Goal: Task Accomplishment & Management: Manage account settings

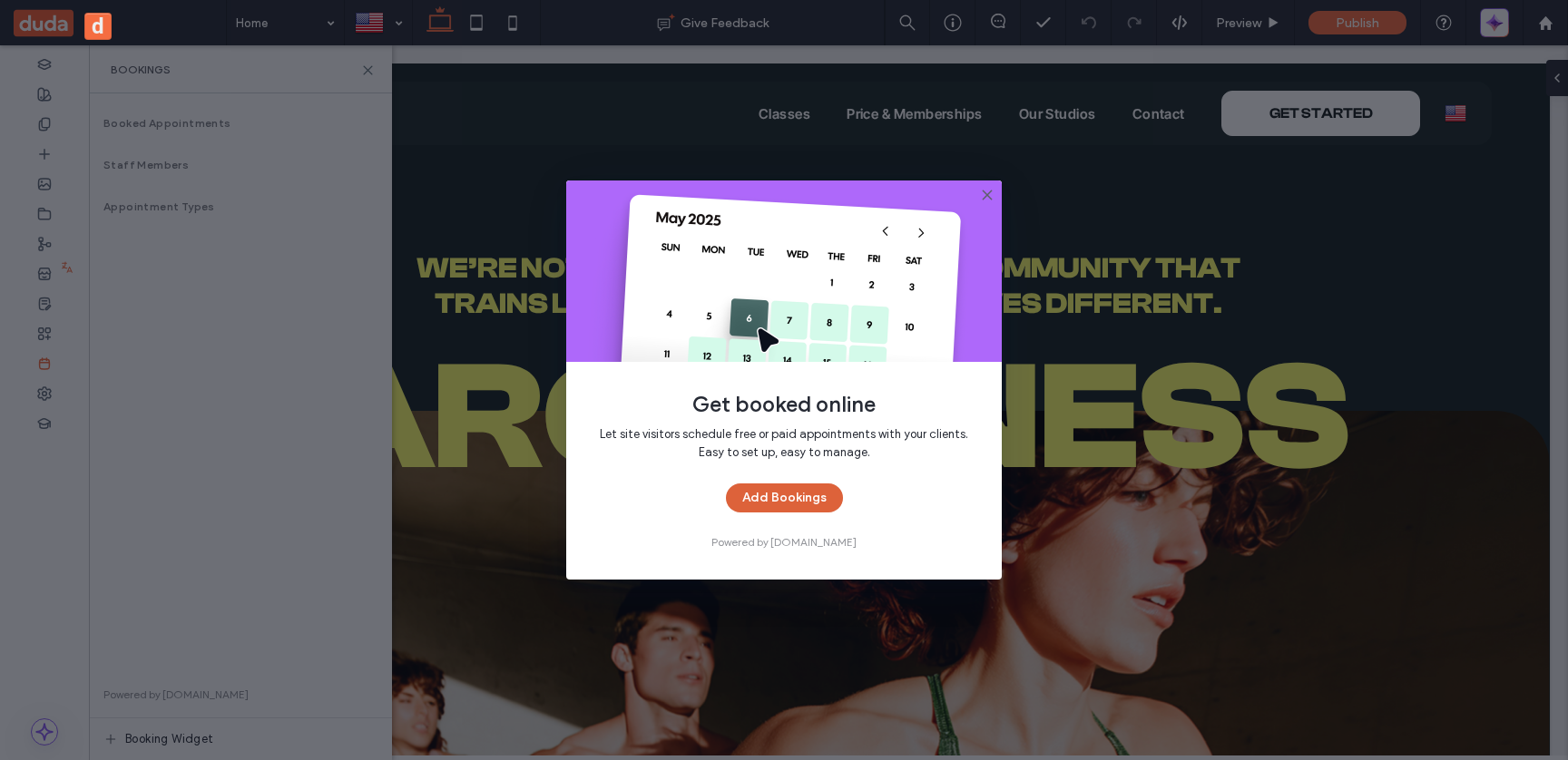
click at [818, 499] on button "Add Bookings" at bounding box center [784, 498] width 117 height 29
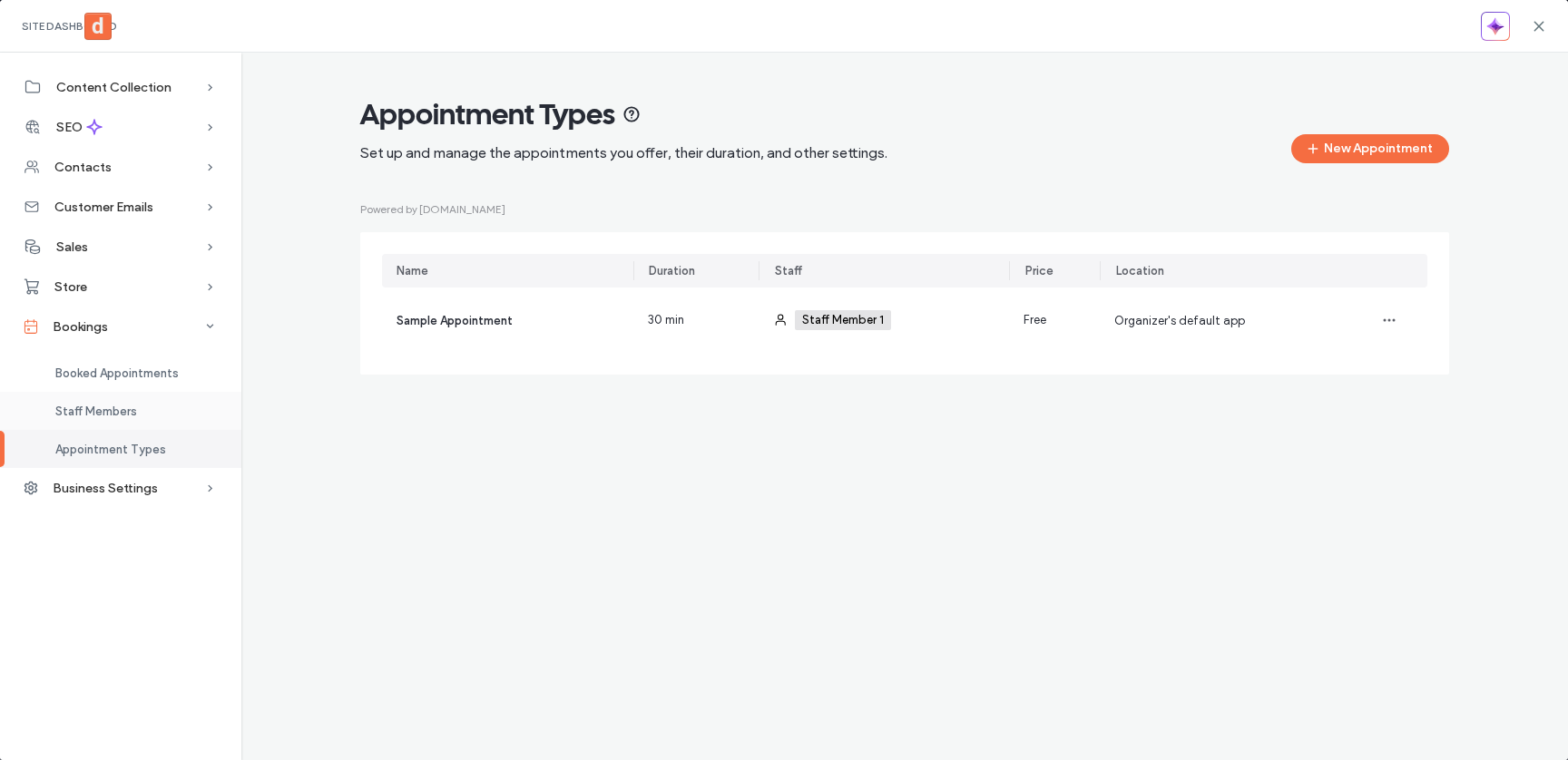
click at [165, 417] on div "Staff Members" at bounding box center [120, 411] width 241 height 38
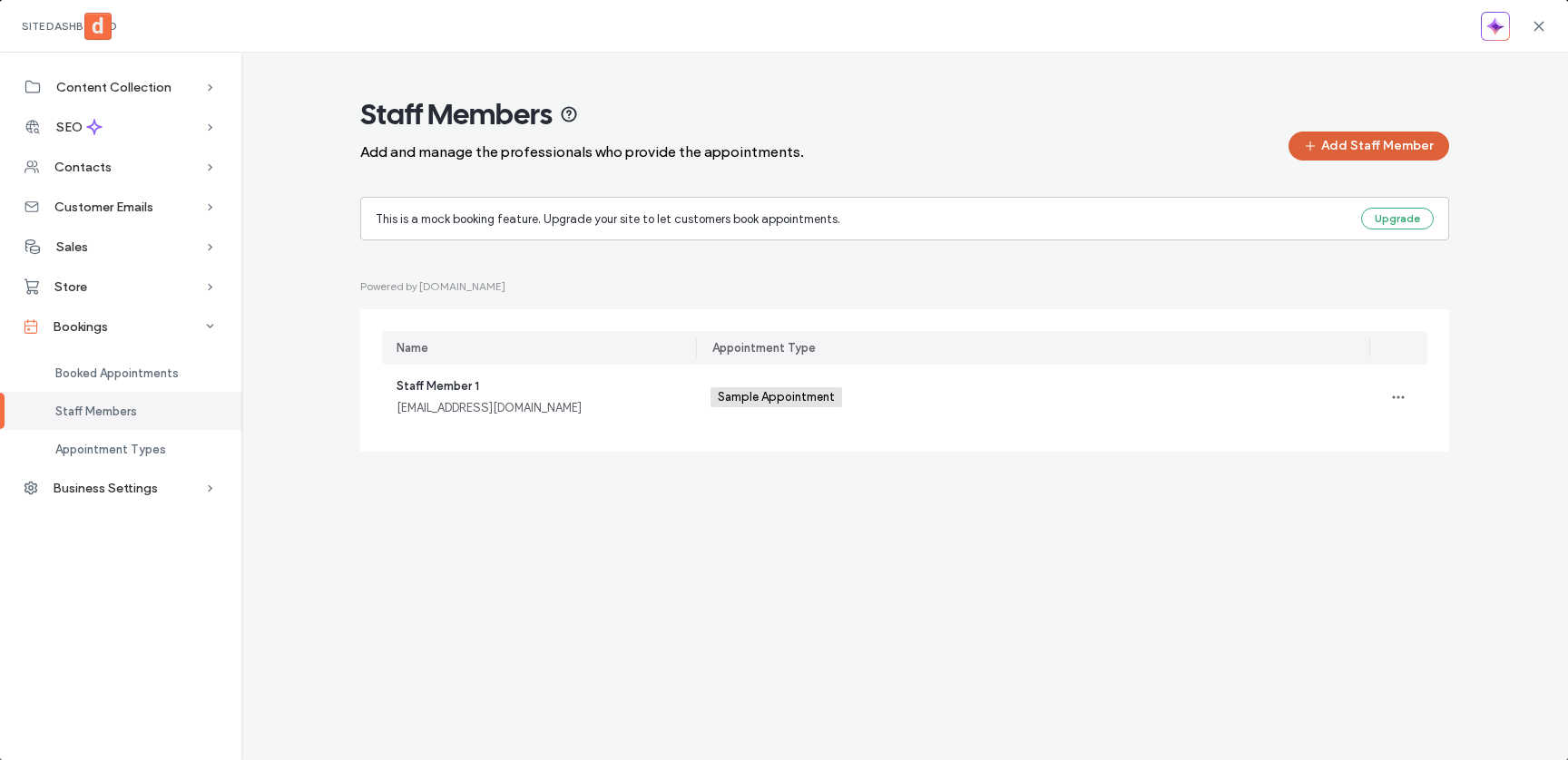
click at [1368, 140] on button "Add Staff Member" at bounding box center [1368, 146] width 161 height 29
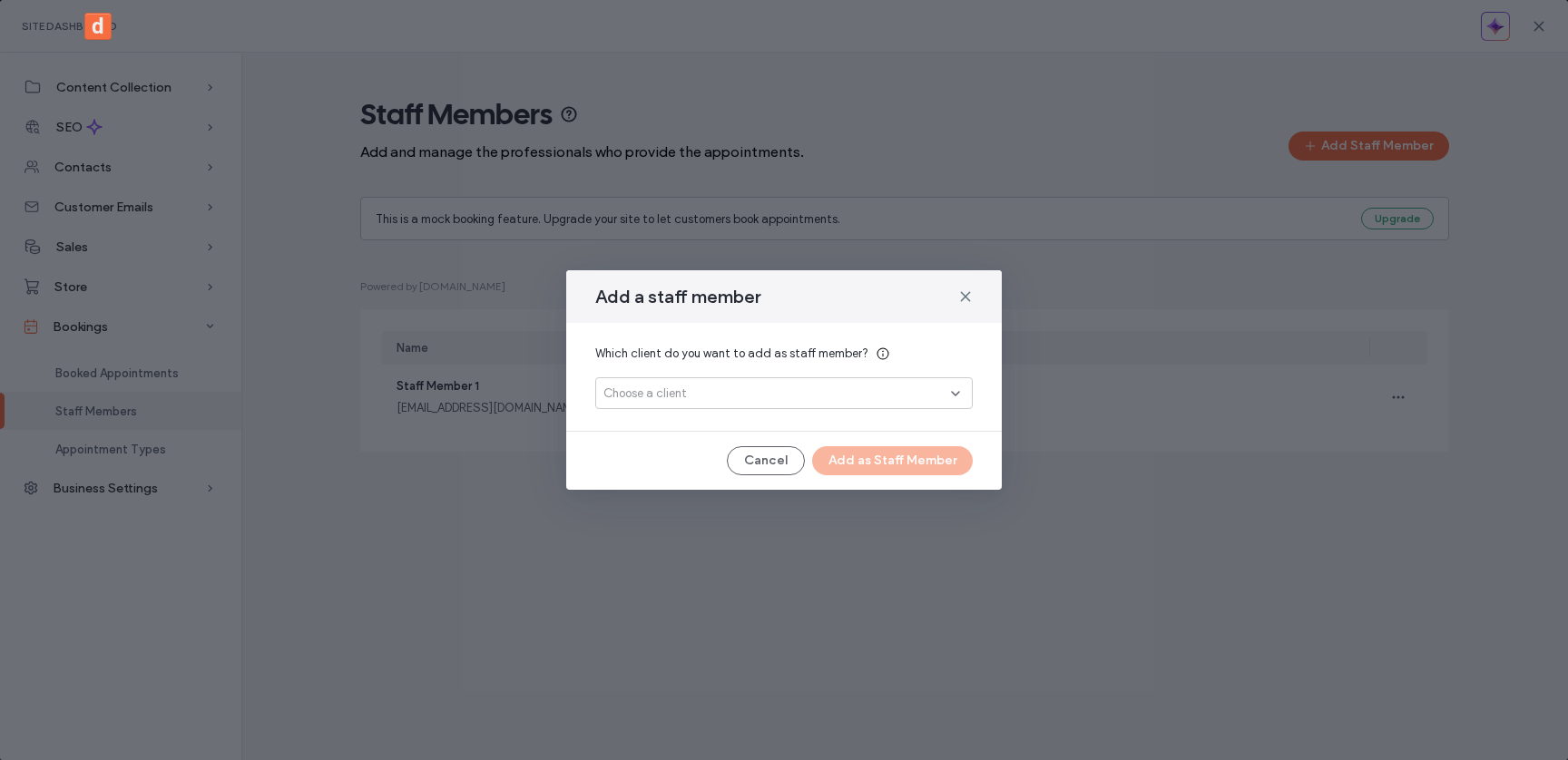
click at [938, 383] on div "Choose a client" at bounding box center [784, 393] width 377 height 32
click at [801, 458] on button "Add New" at bounding box center [785, 457] width 85 height 22
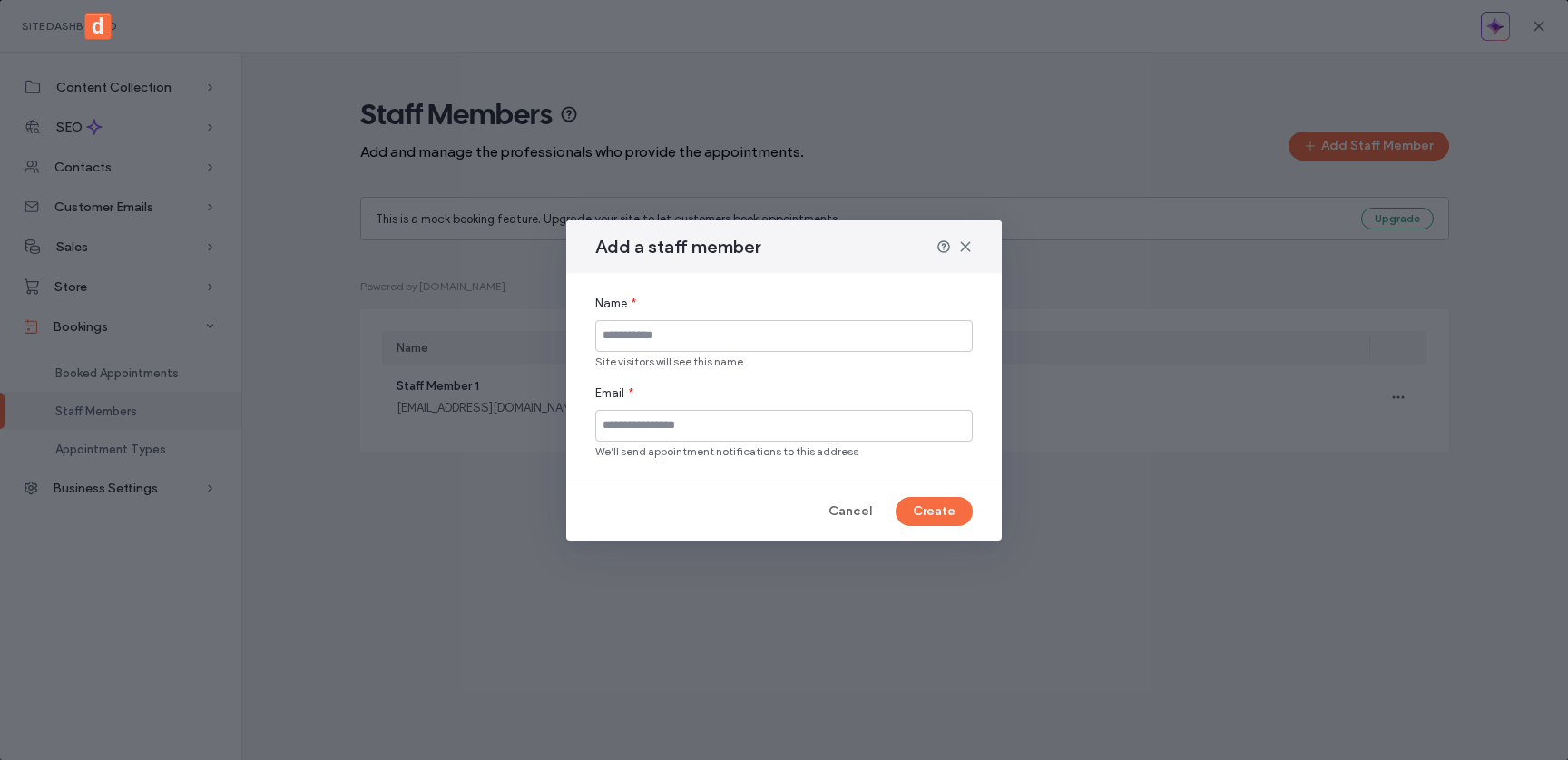
click at [791, 339] on input at bounding box center [784, 336] width 377 height 32
type input "*****"
click at [770, 423] on input at bounding box center [784, 426] width 377 height 32
type input "**********"
click at [953, 518] on button "Create" at bounding box center [935, 511] width 77 height 29
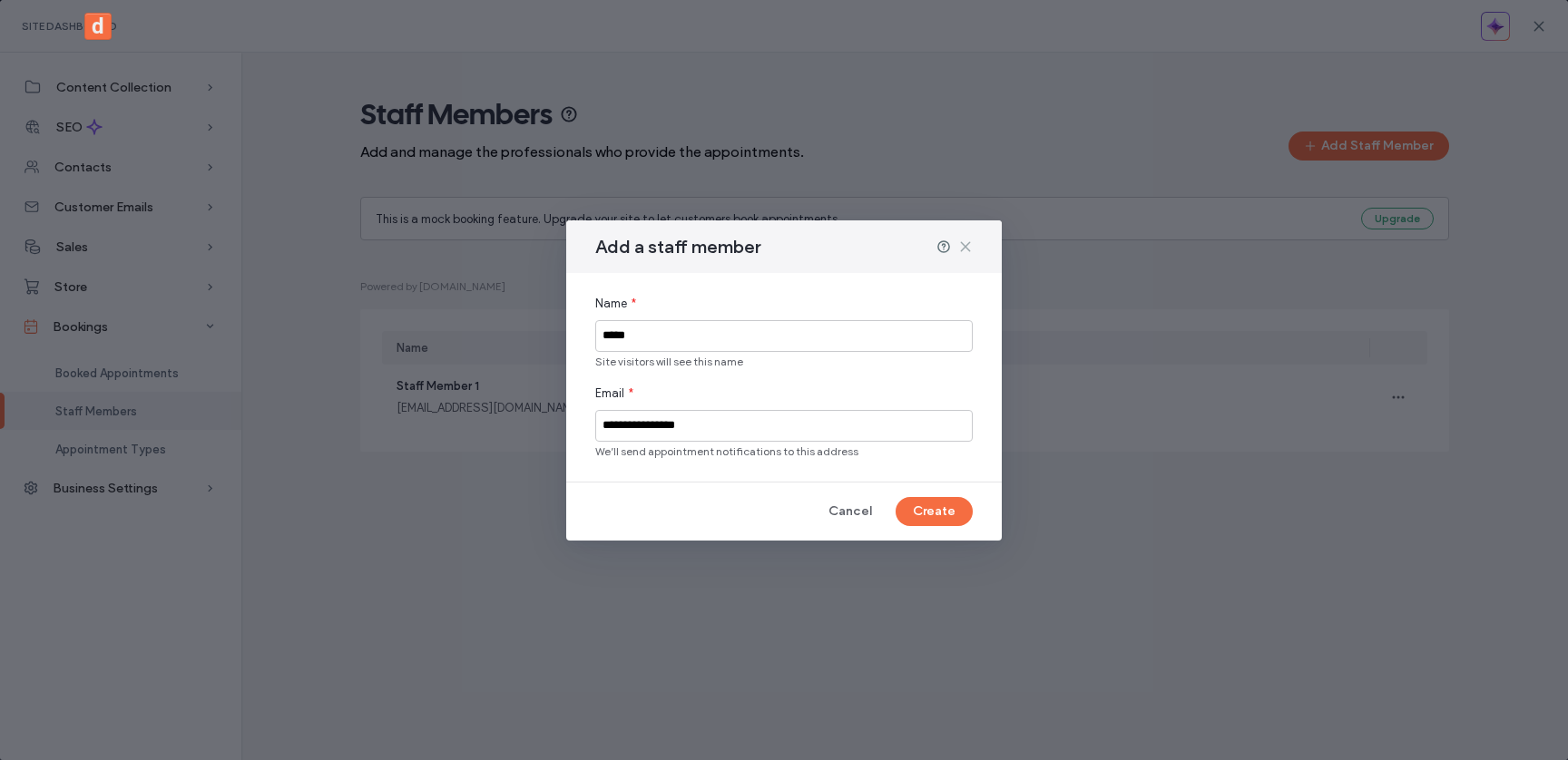
click at [965, 242] on icon at bounding box center [965, 246] width 14 height 14
